Goal: Check status: Check status

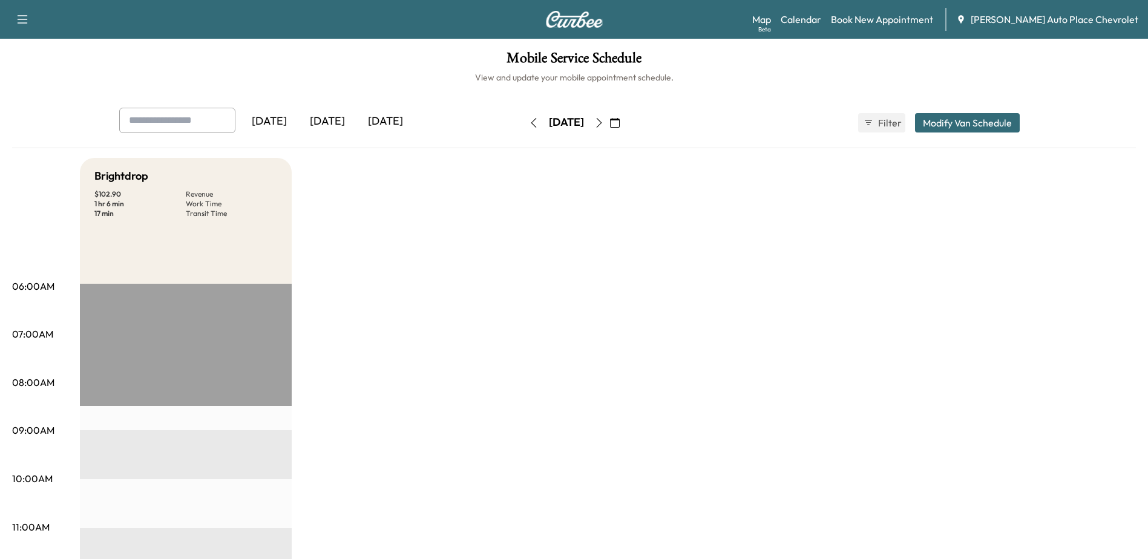
click at [392, 120] on div "[DATE]" at bounding box center [385, 122] width 58 height 28
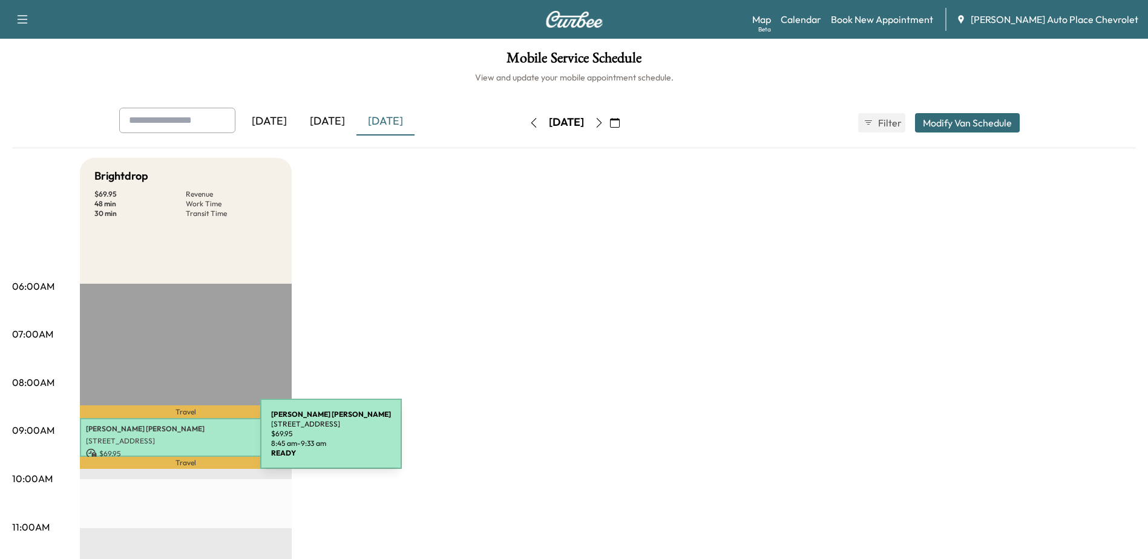
click at [169, 442] on p "[STREET_ADDRESS]" at bounding box center [186, 441] width 200 height 10
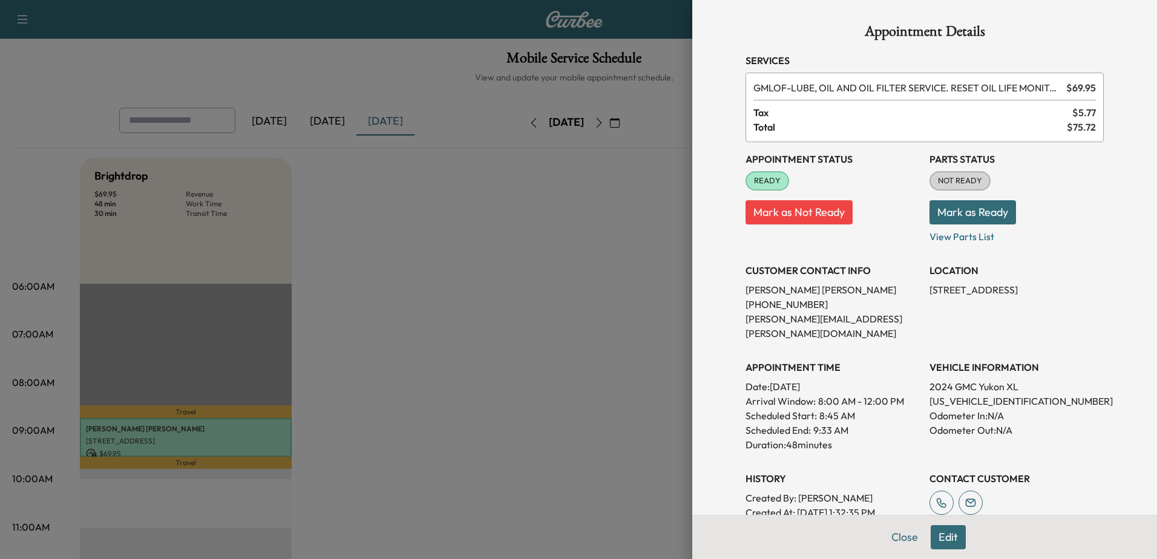
click at [961, 394] on p "[US_VEHICLE_IDENTIFICATION_NUMBER]" at bounding box center [1016, 401] width 174 height 15
copy p "[US_VEHICLE_IDENTIFICATION_NUMBER]"
click at [957, 235] on p "View Parts List" at bounding box center [1016, 233] width 174 height 19
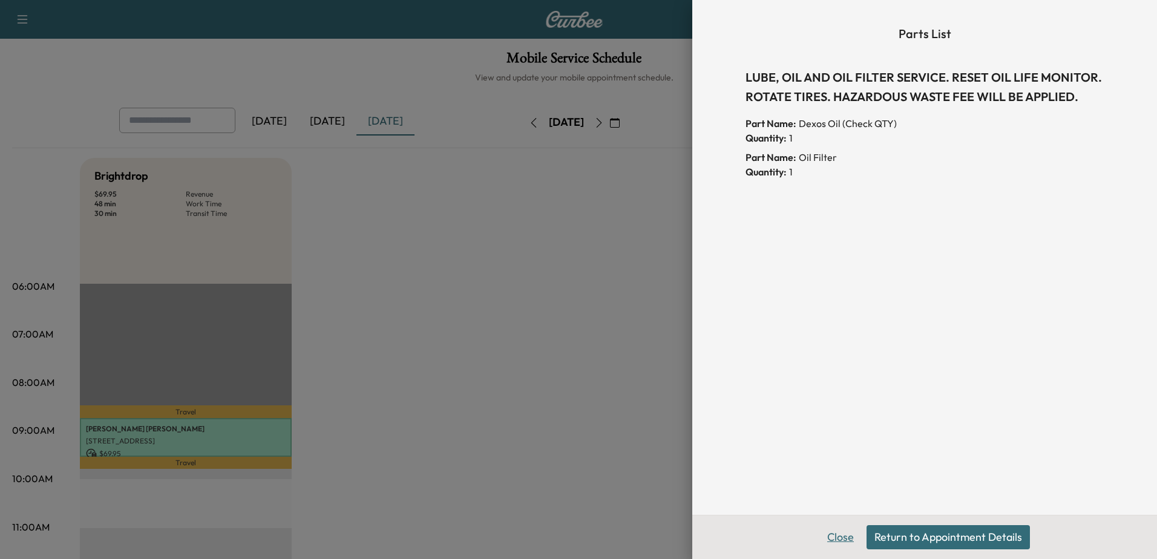
click at [837, 541] on button "Close" at bounding box center [840, 537] width 42 height 24
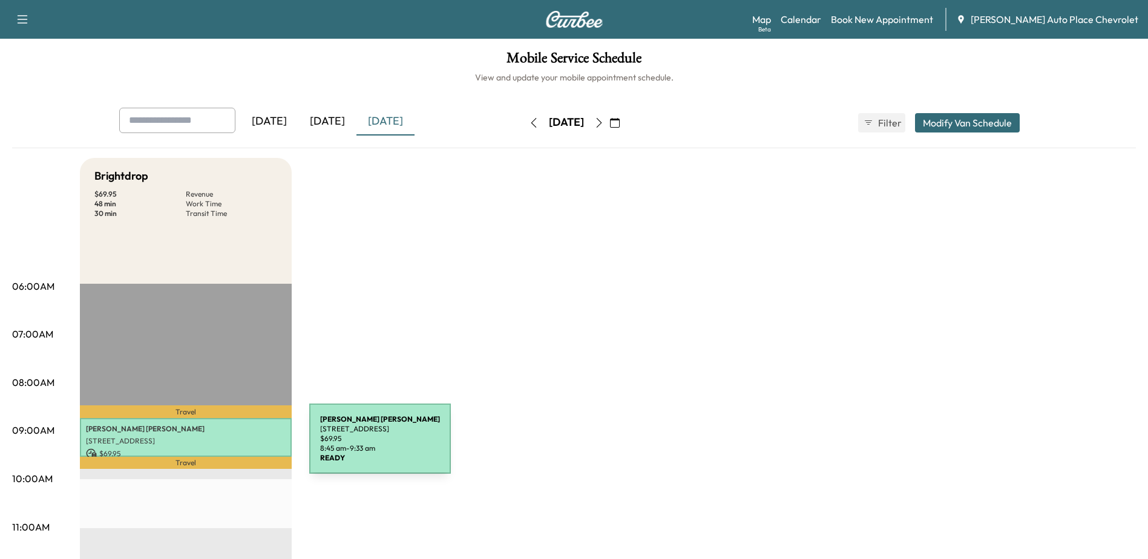
click at [218, 446] on div "[PERSON_NAME] [STREET_ADDRESS] $ 69.95 8:45 am - 9:33 am" at bounding box center [186, 437] width 212 height 39
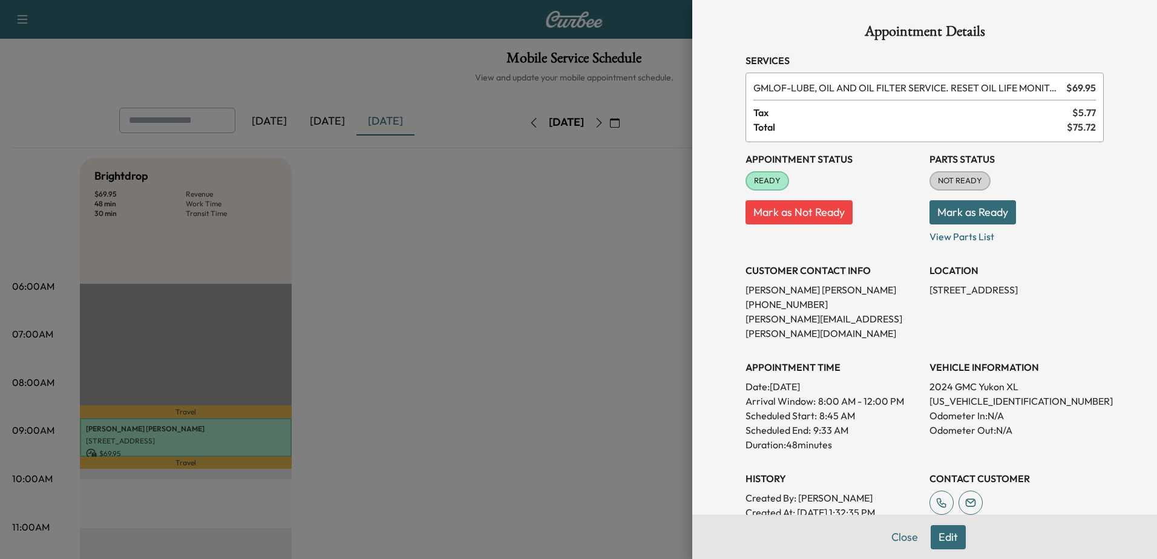
click at [980, 394] on p "[US_VEHICLE_IDENTIFICATION_NUMBER]" at bounding box center [1016, 401] width 174 height 15
copy p "[US_VEHICLE_IDENTIFICATION_NUMBER]"
